Goal: Task Accomplishment & Management: Use online tool/utility

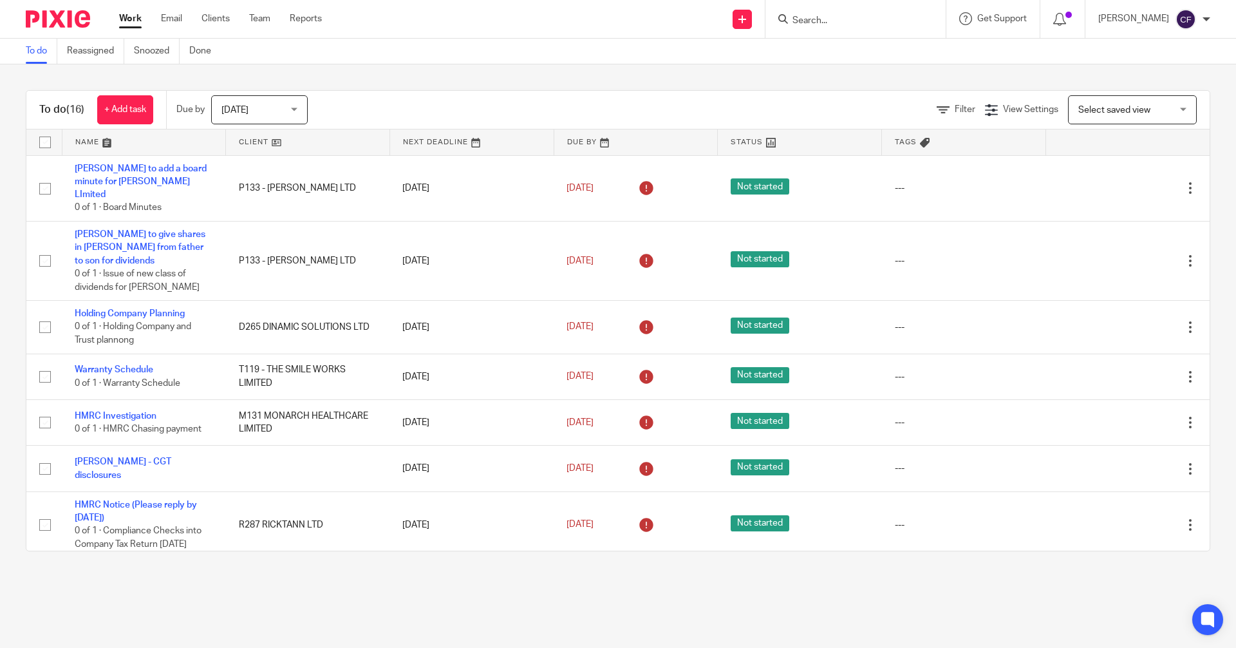
click at [830, 17] on input "Search" at bounding box center [849, 21] width 116 height 12
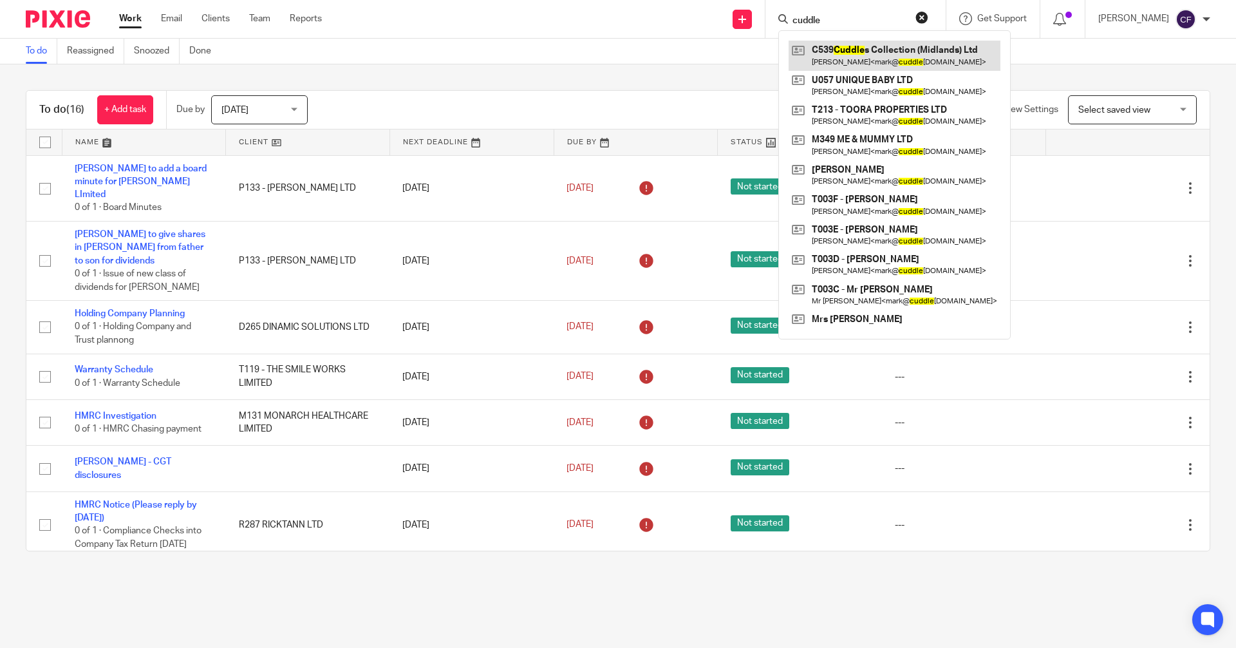
type input "cuddle"
click at [860, 52] on link at bounding box center [895, 56] width 212 height 30
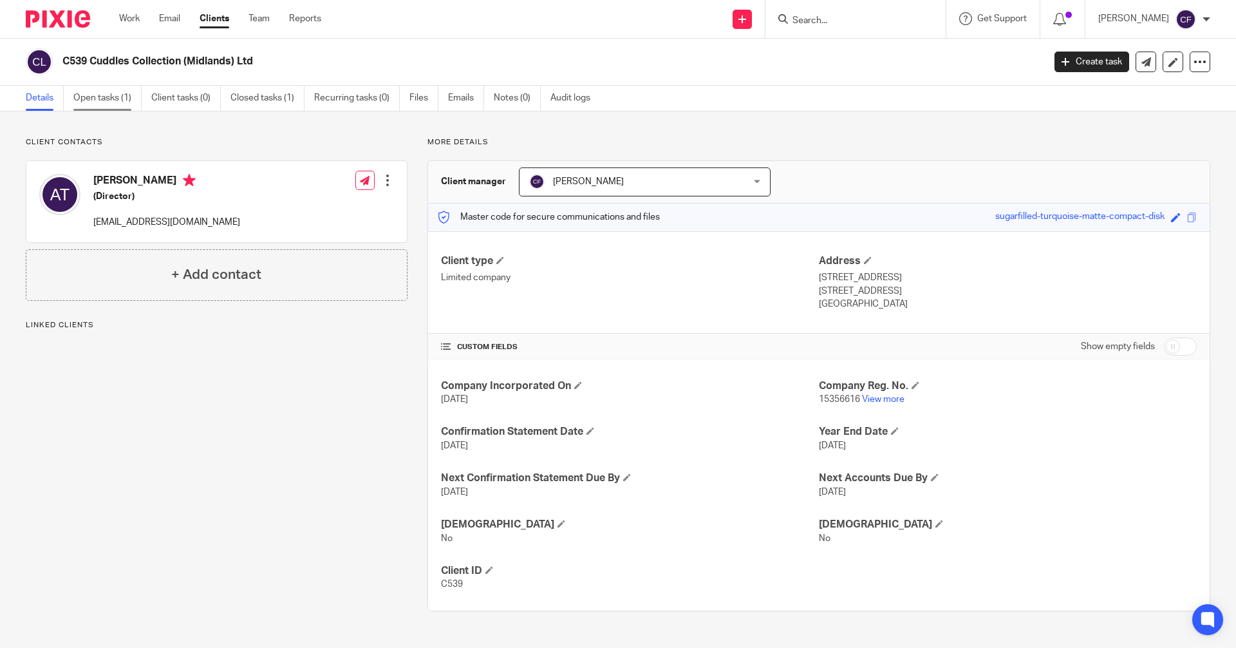
click at [109, 97] on link "Open tasks (1)" at bounding box center [107, 98] width 68 height 25
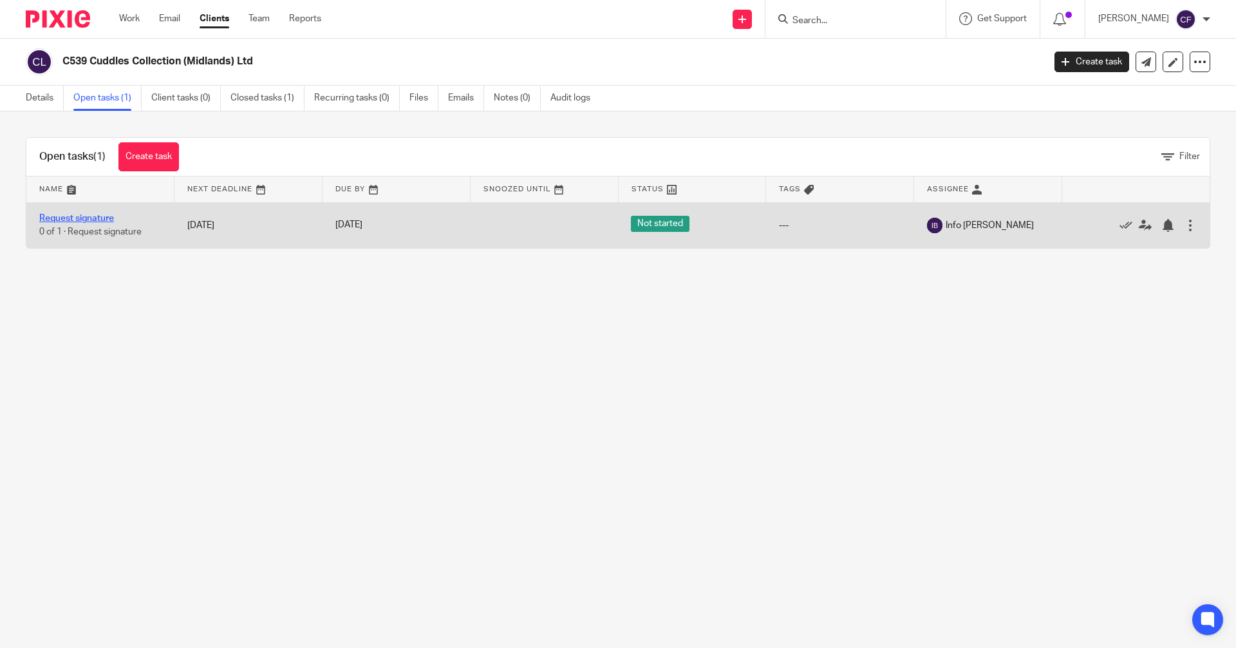
click at [95, 219] on link "Request signature" at bounding box center [76, 218] width 75 height 9
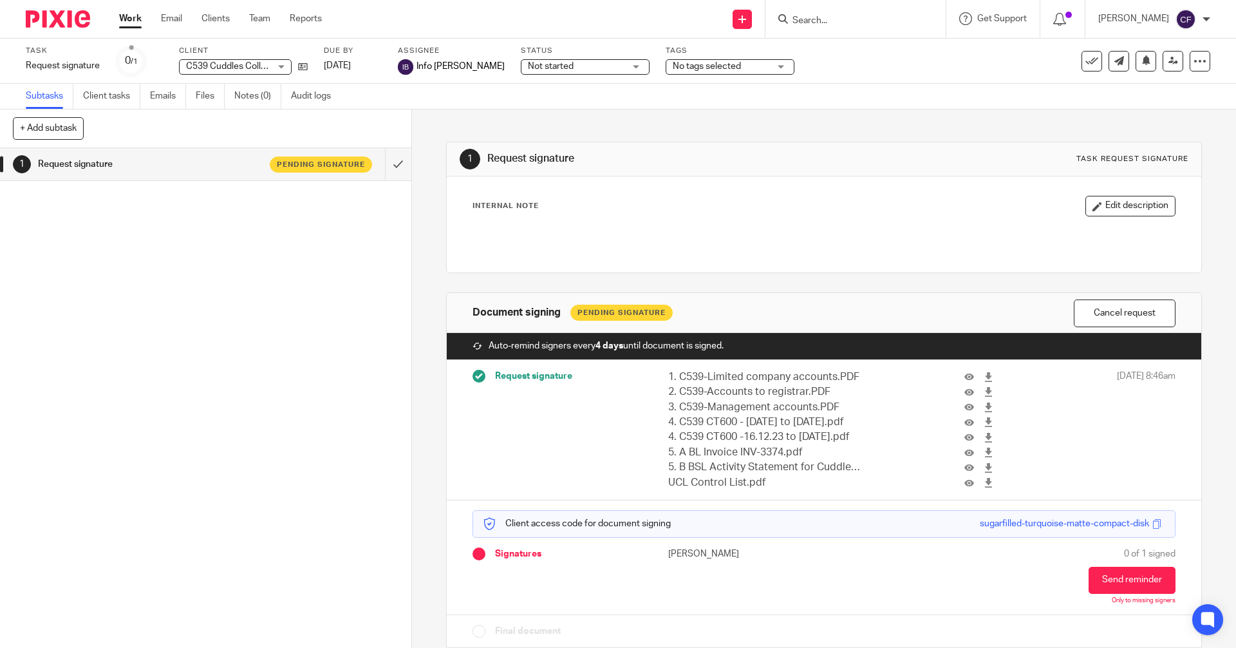
click at [824, 19] on input "Search" at bounding box center [849, 21] width 116 height 12
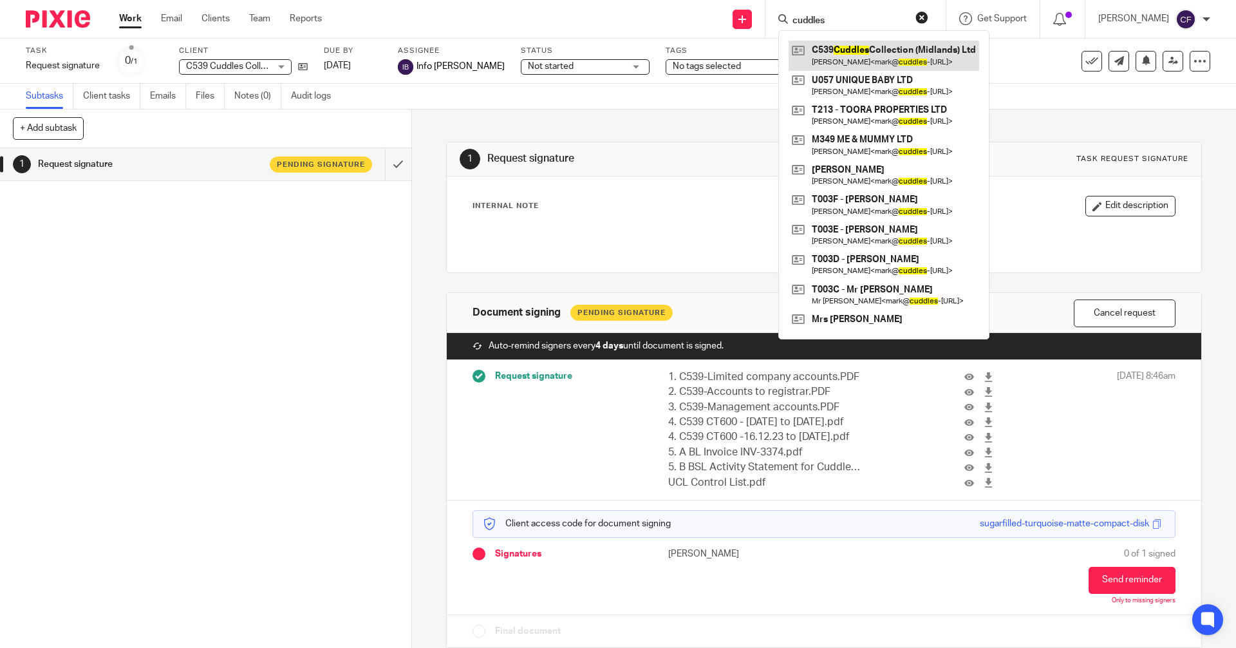
type input "cuddles"
click at [871, 54] on link at bounding box center [884, 56] width 191 height 30
